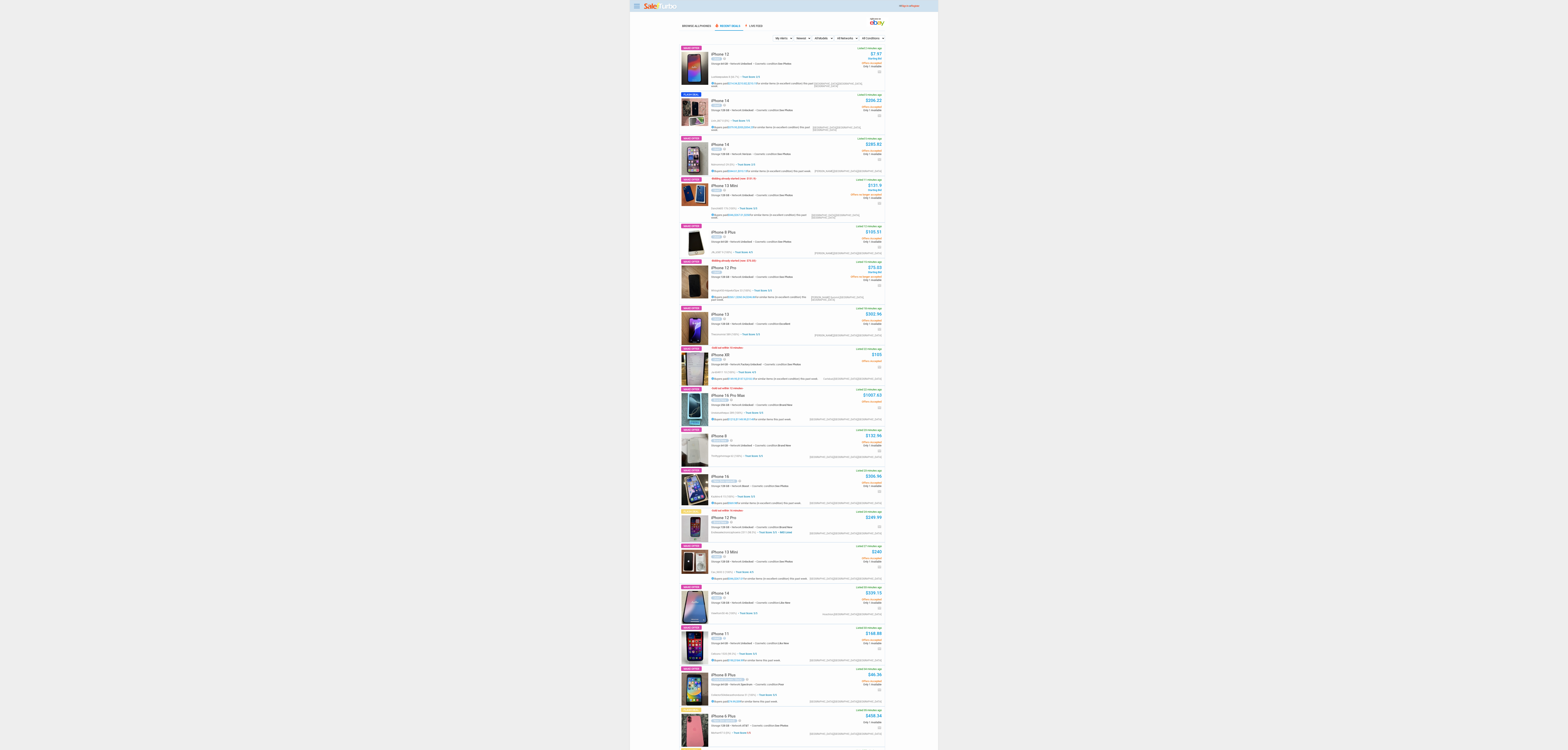
drag, startPoint x: 1373, startPoint y: 95, endPoint x: 1378, endPoint y: 68, distance: 27.5
click at [1376, 80] on body "Menu Toggle Dark Mode Create Free Account / Login Browse All Phones Recent Deal…" at bounding box center [784, 375] width 1568 height 750
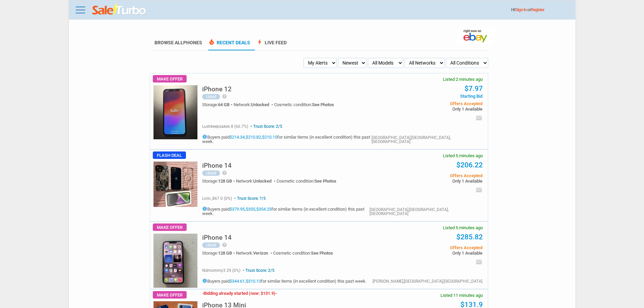
click at [333, 64] on select "My Alerts All Deals BIN Only w/ Offers Only" at bounding box center [320, 63] width 33 height 10
select select "flash_bin"
click at [307, 58] on select "My Alerts All Deals BIN Only w/ Offers Only" at bounding box center [320, 63] width 33 height 10
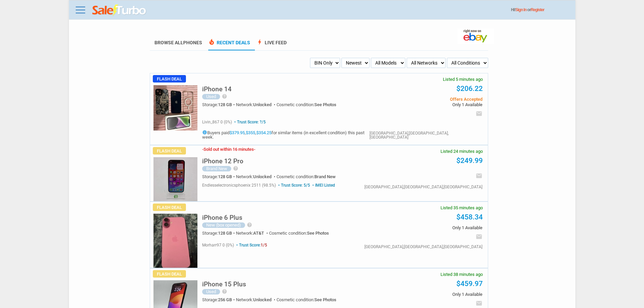
click at [175, 112] on img at bounding box center [175, 107] width 44 height 45
click at [527, 8] on link "Sign In" at bounding box center [521, 9] width 11 height 5
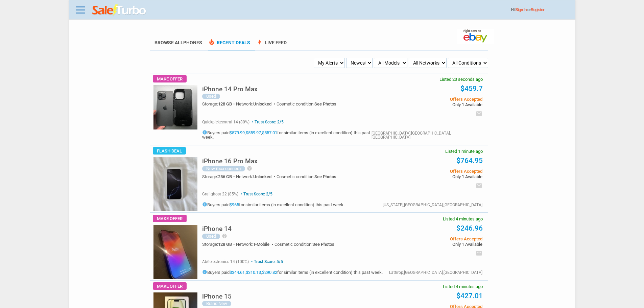
click at [171, 189] on img at bounding box center [175, 184] width 44 height 54
click at [235, 159] on h5 "iPhone 16 Pro Max" at bounding box center [229, 161] width 55 height 6
click at [238, 202] on link "$965" at bounding box center [234, 204] width 9 height 5
click at [339, 61] on select "My Alerts All Deals BIN Only w/ Offers Only" at bounding box center [329, 63] width 31 height 10
click at [335, 65] on select "My Alerts All Deals BIN Only w/ Offers Only" at bounding box center [329, 63] width 31 height 10
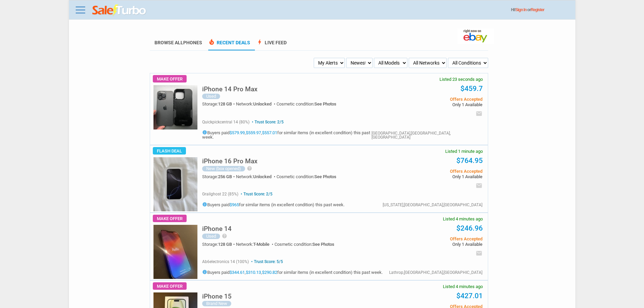
select select "flash_bin"
click at [315, 58] on select "My Alerts All Deals BIN Only w/ Offers Only" at bounding box center [329, 63] width 31 height 10
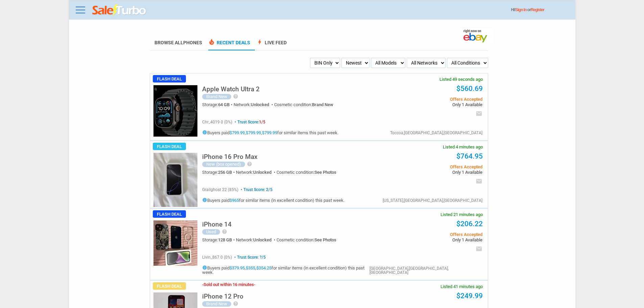
click at [225, 158] on h5 "iPhone 16 Pro Max" at bounding box center [229, 156] width 55 height 6
click at [180, 165] on img at bounding box center [175, 180] width 44 height 54
click at [176, 184] on img at bounding box center [175, 180] width 44 height 54
